Goal: Check status: Check status

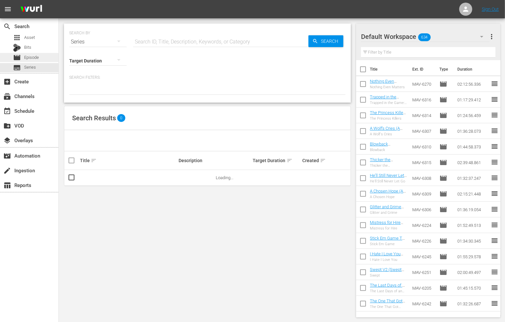
click at [44, 55] on div "movie Episode" at bounding box center [29, 57] width 58 height 9
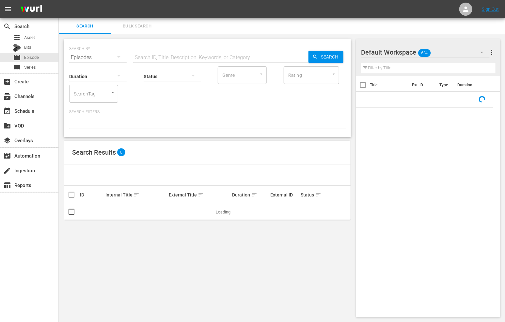
click at [157, 61] on div "Status" at bounding box center [172, 72] width 57 height 24
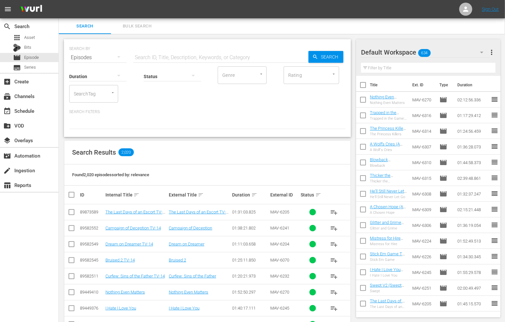
click at [161, 57] on input "text" at bounding box center [220, 58] width 175 height 16
type input "not a victim"
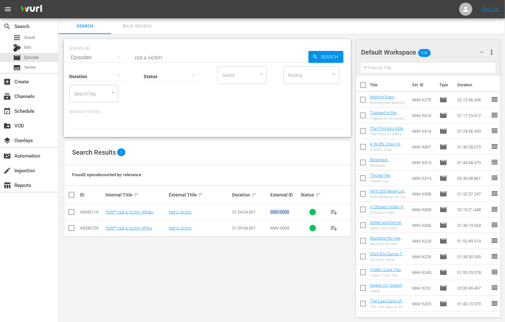
drag, startPoint x: 308, startPoint y: 215, endPoint x: 288, endPoint y: 205, distance: 22.8
click at [286, 204] on tr "45600119 *EXP* Not a Victim #Roku Not a Victim 01:24:04.667 MAV-6005 playlist_a…" at bounding box center [207, 212] width 286 height 16
drag, startPoint x: 303, startPoint y: 209, endPoint x: 314, endPoint y: 214, distance: 11.4
click at [303, 209] on span at bounding box center [313, 212] width 24 height 7
click at [314, 214] on div at bounding box center [312, 212] width 7 height 7
